Goal: Task Accomplishment & Management: Manage account settings

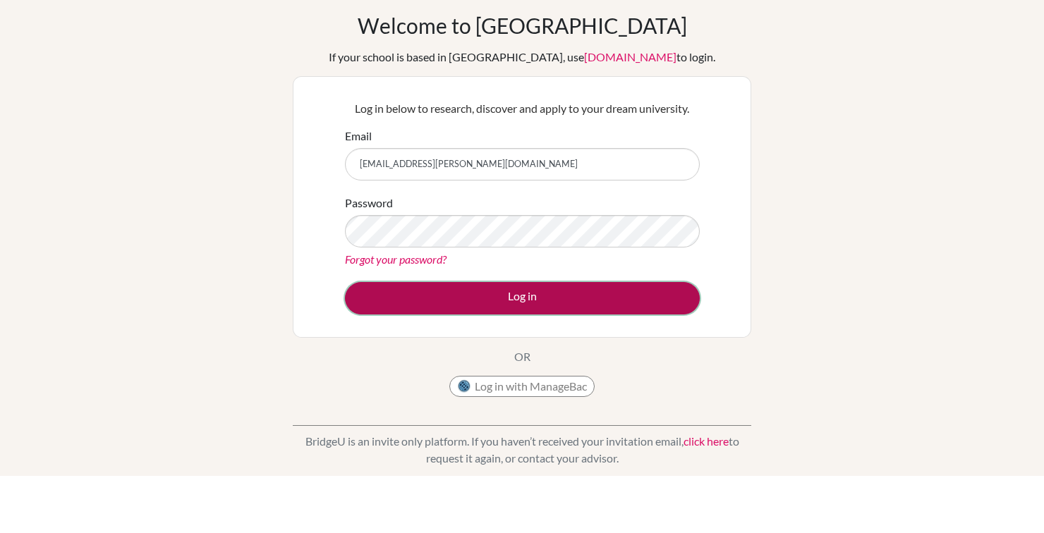
click at [529, 356] on button "Log in" at bounding box center [522, 356] width 355 height 32
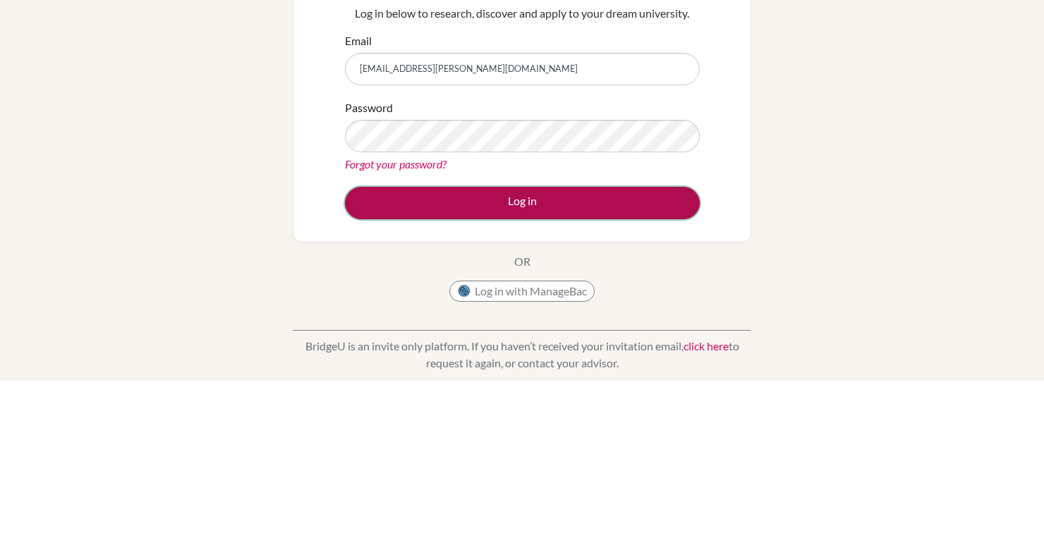
click at [636, 368] on button "Log in" at bounding box center [522, 356] width 355 height 32
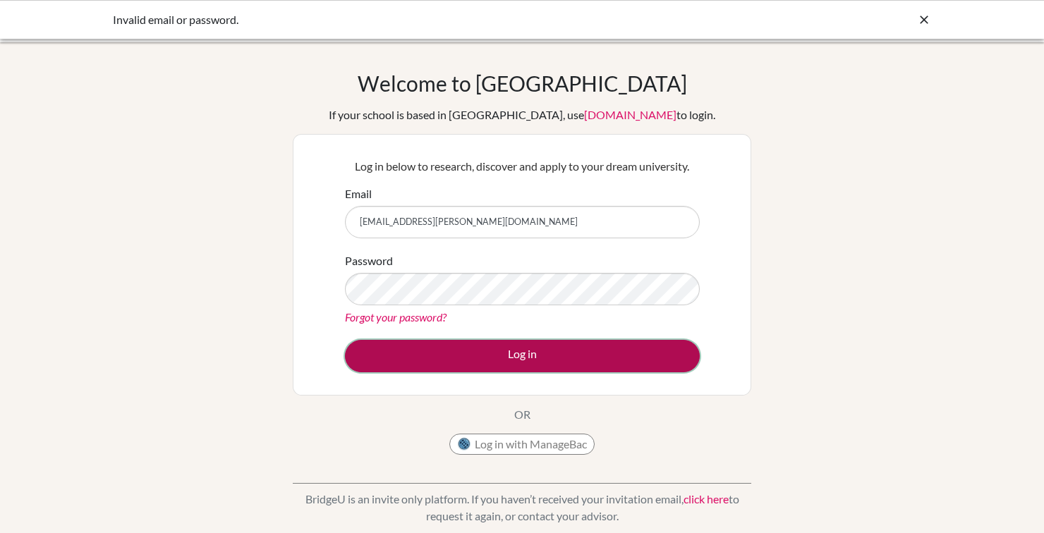
click at [601, 356] on button "Log in" at bounding box center [522, 356] width 355 height 32
click at [605, 352] on button "Log in" at bounding box center [522, 356] width 355 height 32
